Goal: Navigation & Orientation: Go to known website

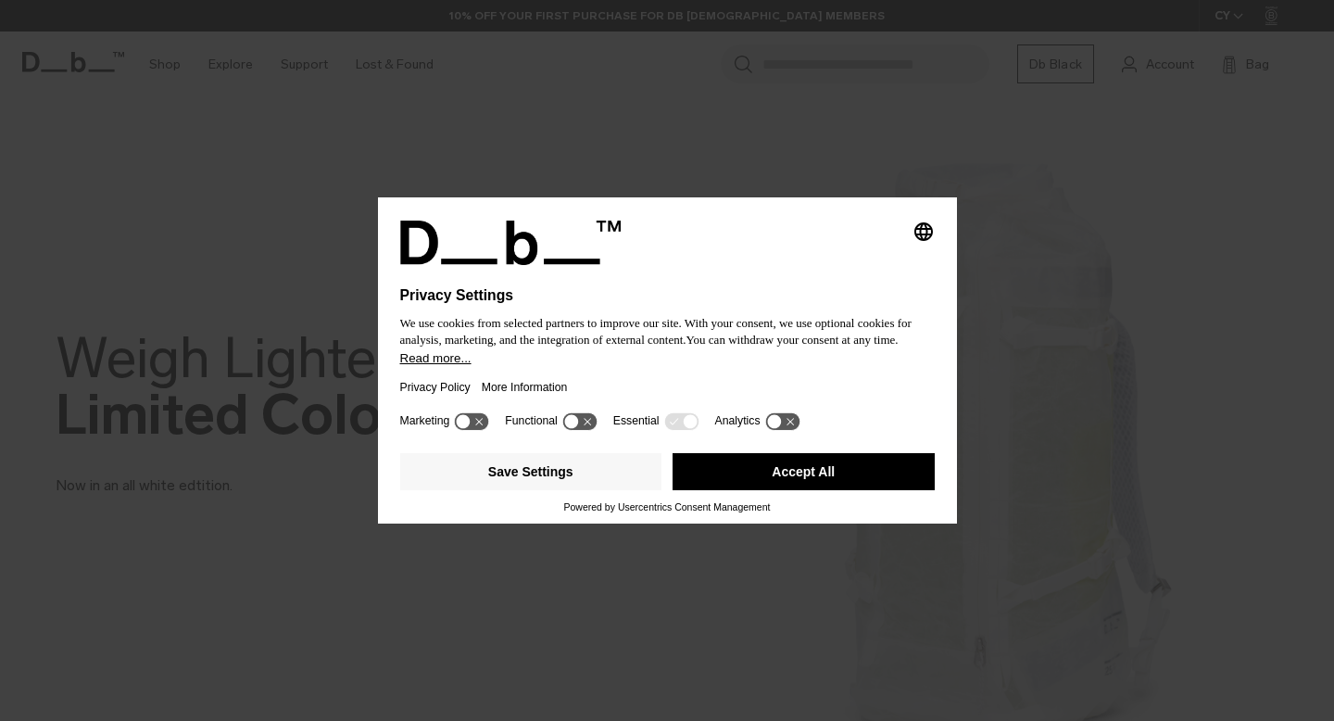
click at [822, 469] on button "Accept All" at bounding box center [803, 471] width 262 height 37
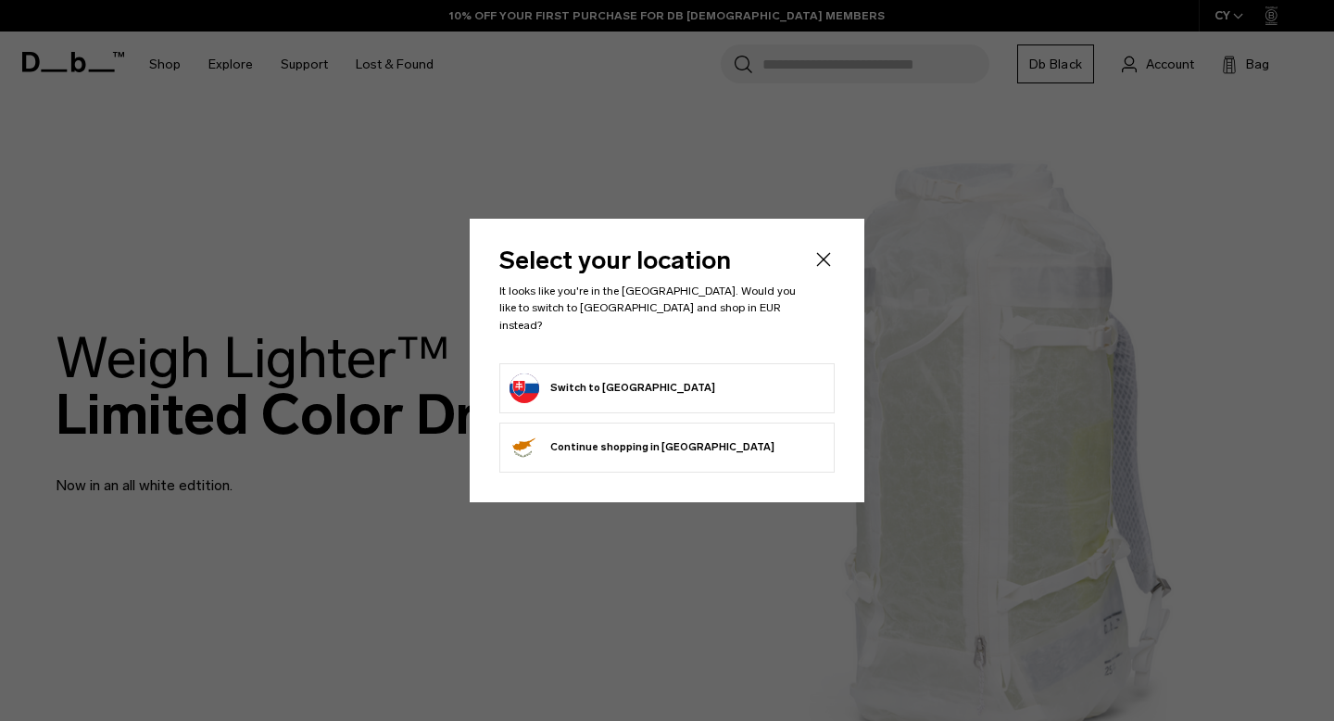
click at [611, 377] on button "Switch to [GEOGRAPHIC_DATA]" at bounding box center [612, 388] width 206 height 30
